Goal: Task Accomplishment & Management: Use online tool/utility

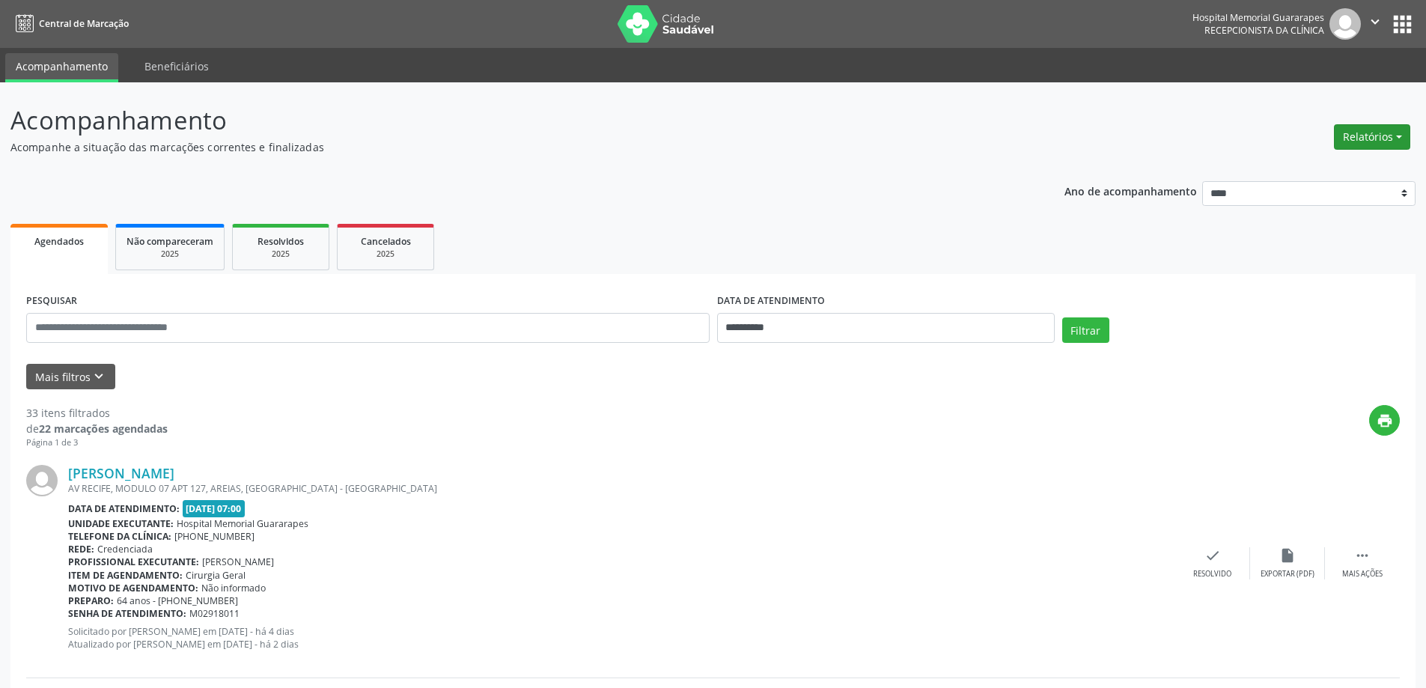
click at [1398, 135] on button "Relatórios" at bounding box center [1372, 136] width 76 height 25
click at [1333, 162] on link "Agendamentos" at bounding box center [1330, 169] width 161 height 21
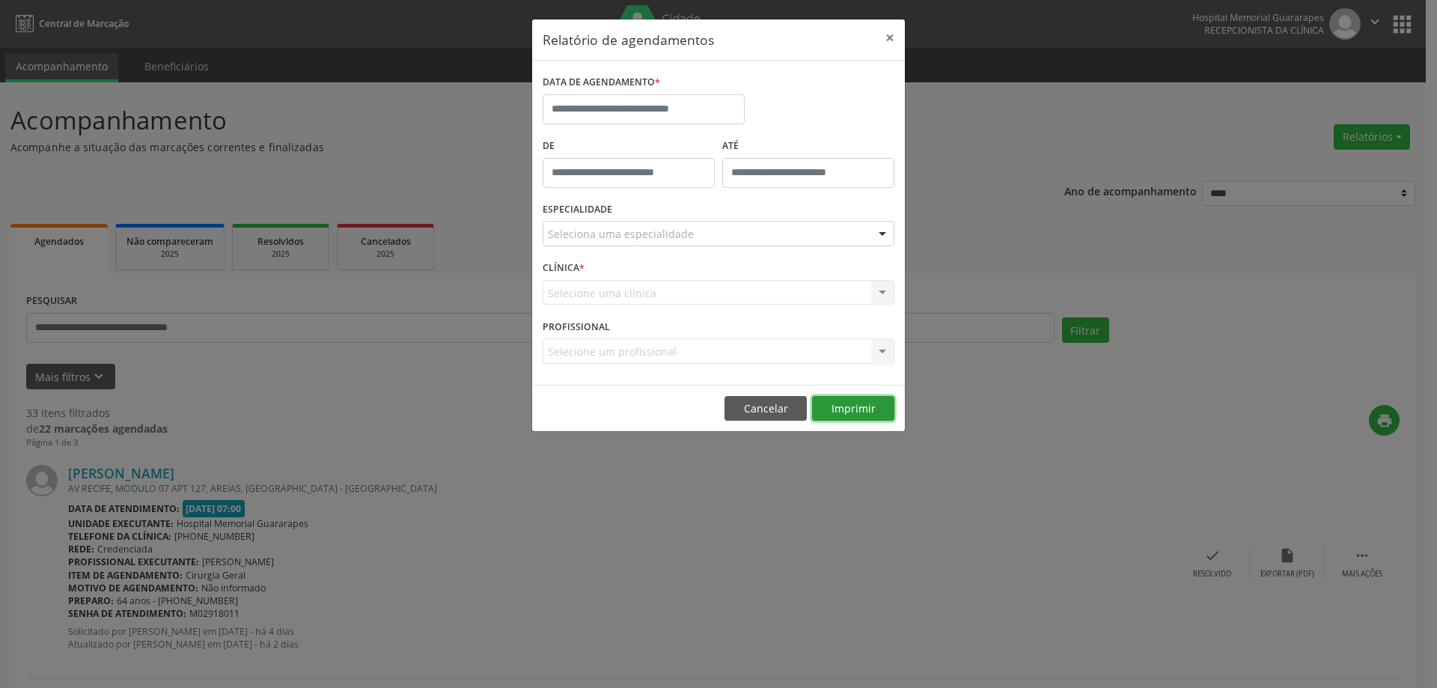
click at [847, 412] on button "Imprimir" at bounding box center [853, 408] width 82 height 25
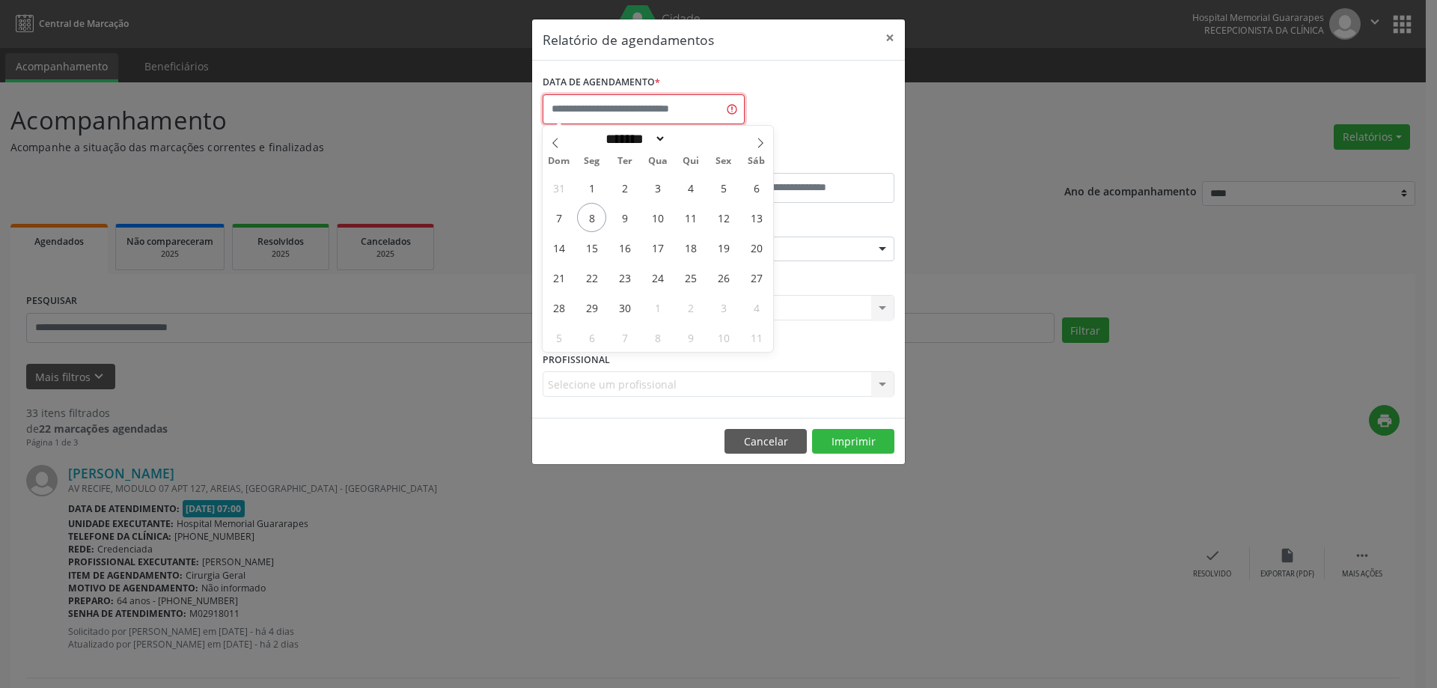
click at [695, 98] on input "text" at bounding box center [644, 109] width 202 height 30
click at [630, 213] on span "9" at bounding box center [624, 217] width 29 height 29
type input "**********"
click at [630, 213] on span "9" at bounding box center [624, 217] width 29 height 29
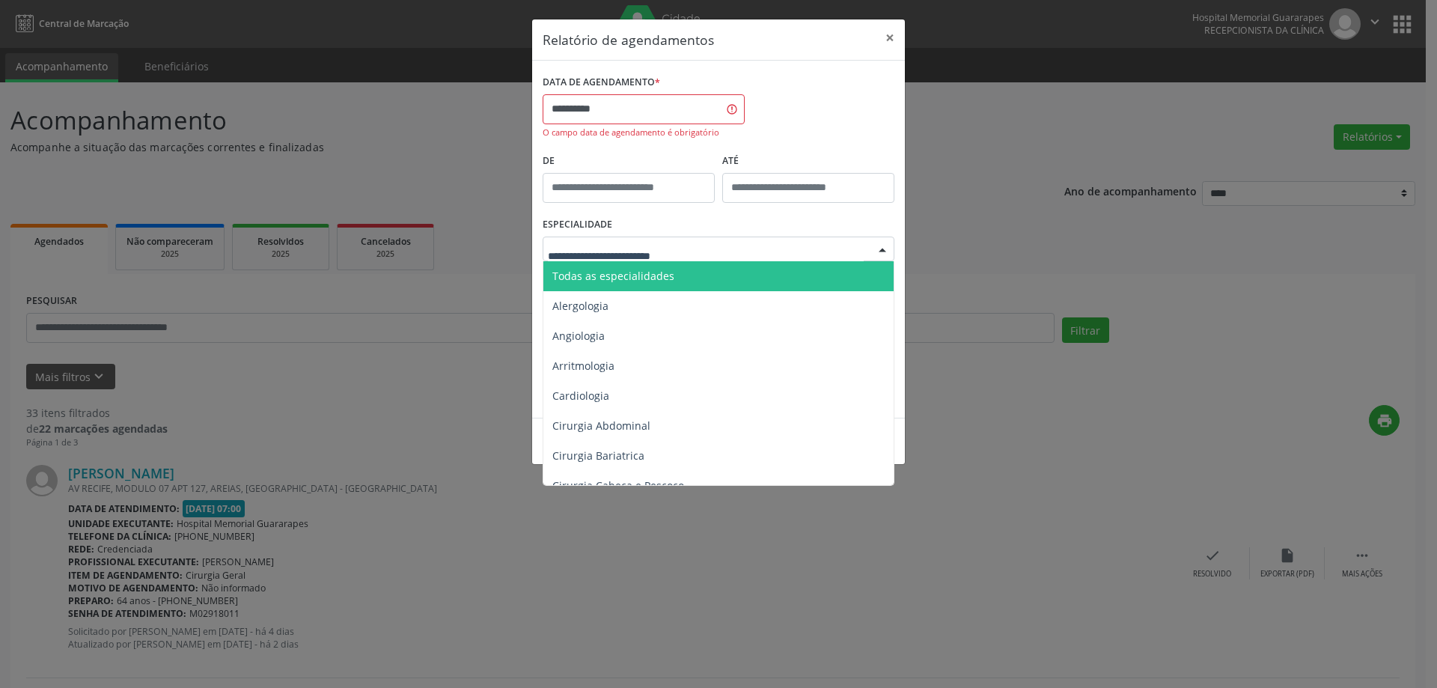
click at [683, 266] on span "Todas as especialidades" at bounding box center [719, 276] width 353 height 30
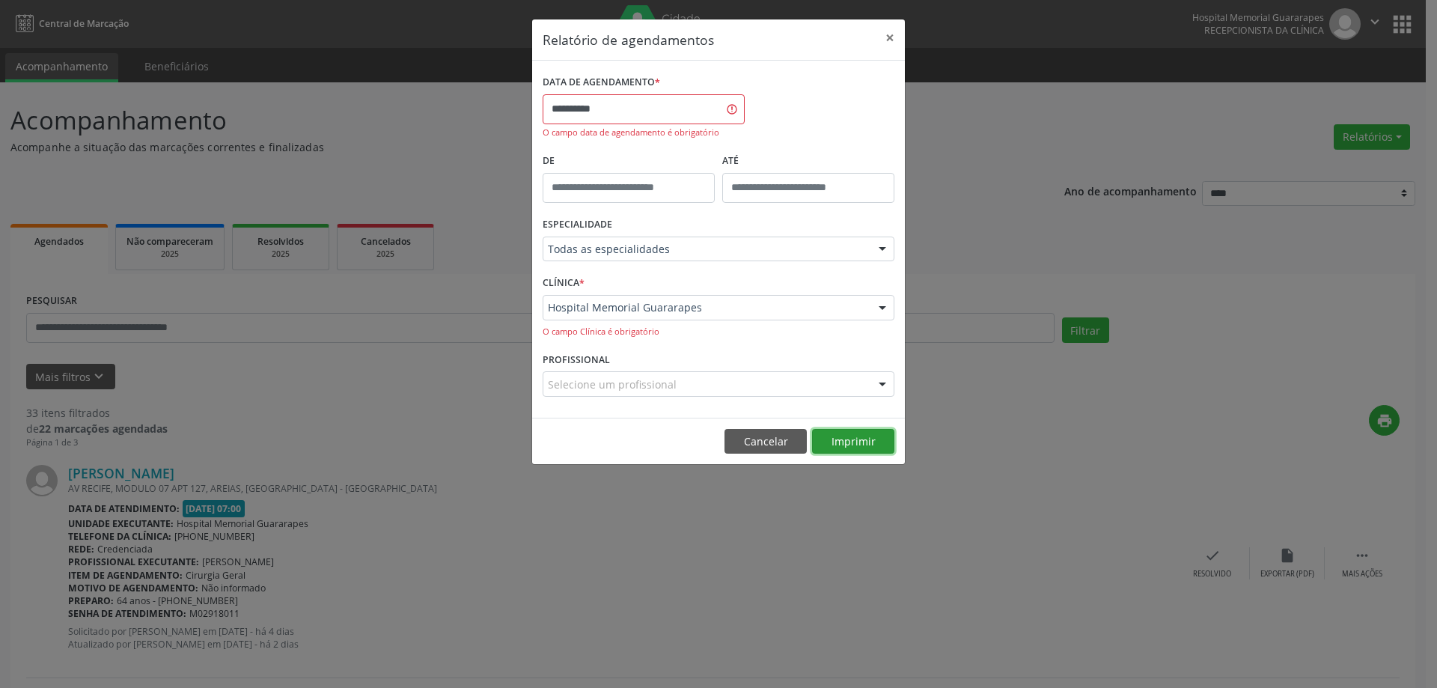
click at [862, 445] on button "Imprimir" at bounding box center [853, 441] width 82 height 25
